Goal: Use online tool/utility: Use online tool/utility

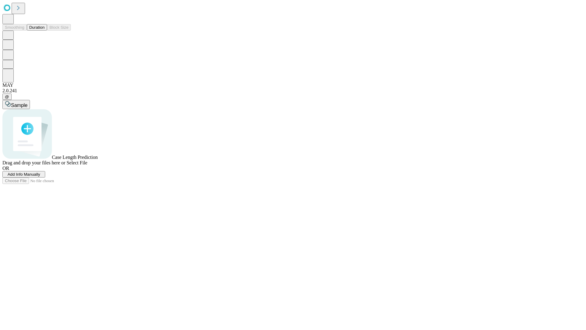
click at [45, 31] on button "Duration" at bounding box center [37, 27] width 20 height 6
click at [27, 103] on span "Sample" at bounding box center [19, 105] width 16 height 5
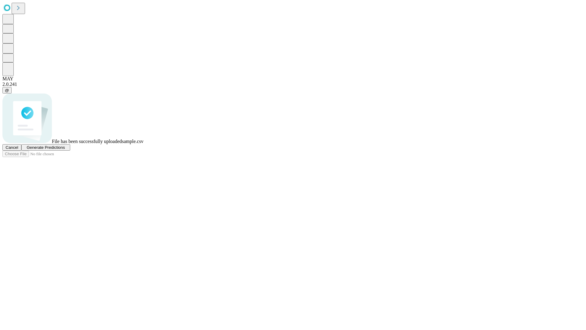
click at [65, 150] on span "Generate Predictions" at bounding box center [46, 147] width 38 height 5
